Goal: Find specific page/section: Find specific page/section

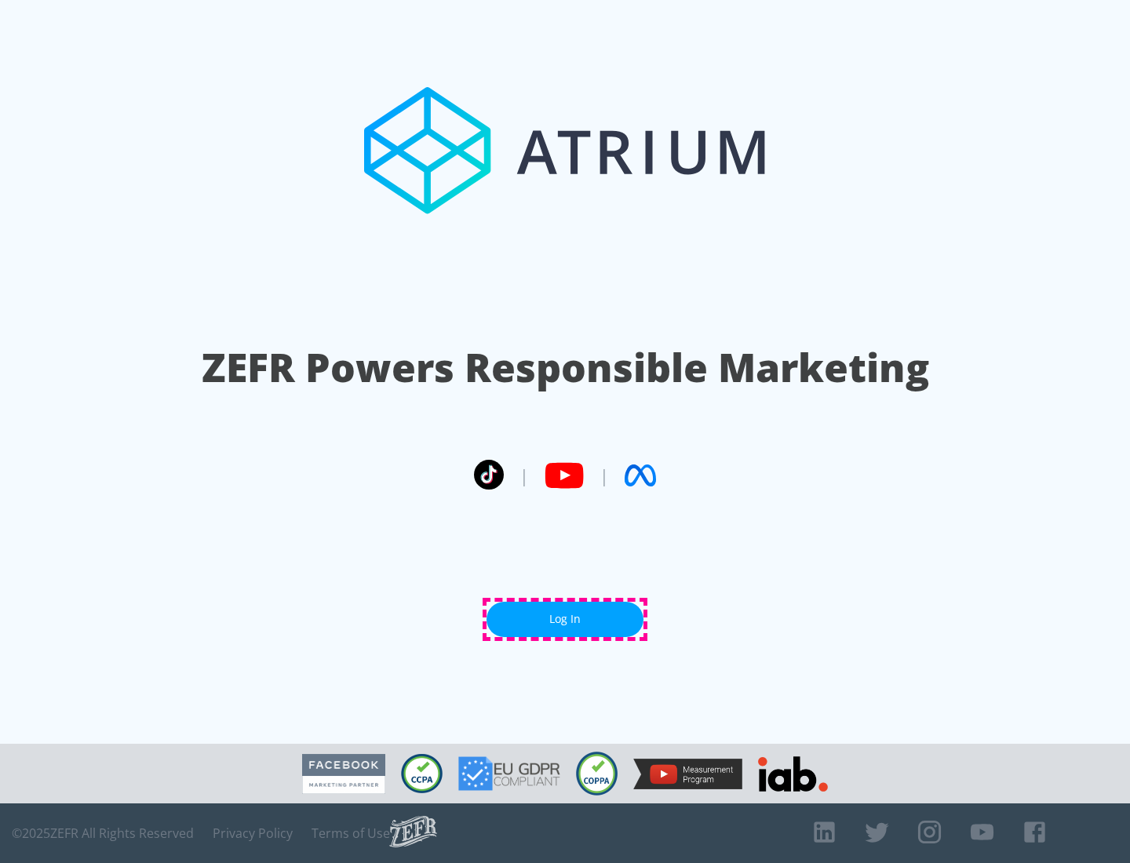
click at [565, 619] on link "Log In" at bounding box center [564, 619] width 157 height 35
